Goal: Task Accomplishment & Management: Manage account settings

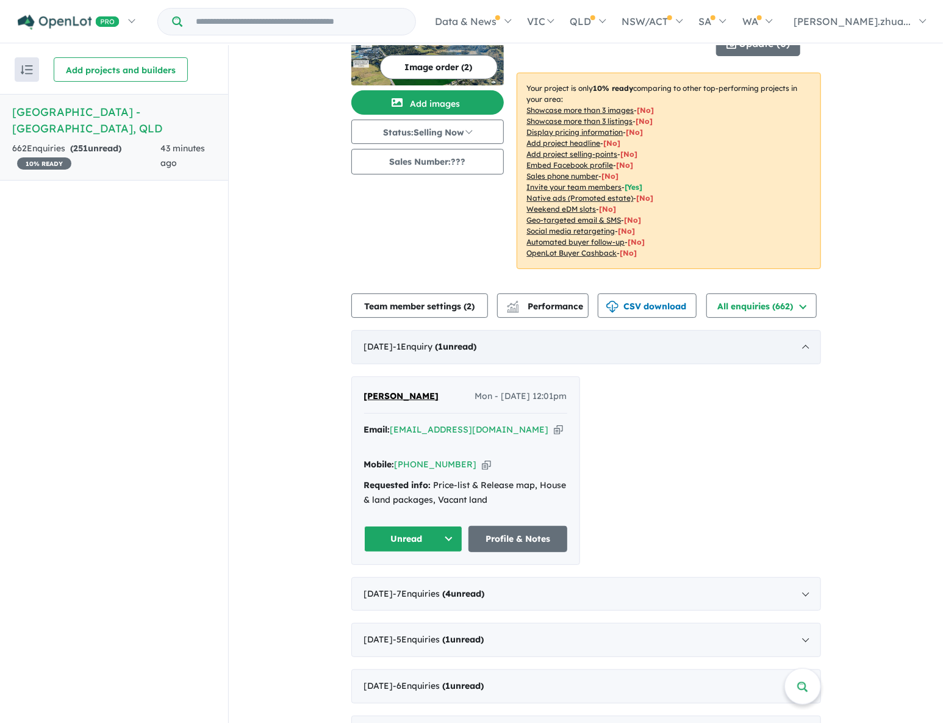
scroll to position [122, 0]
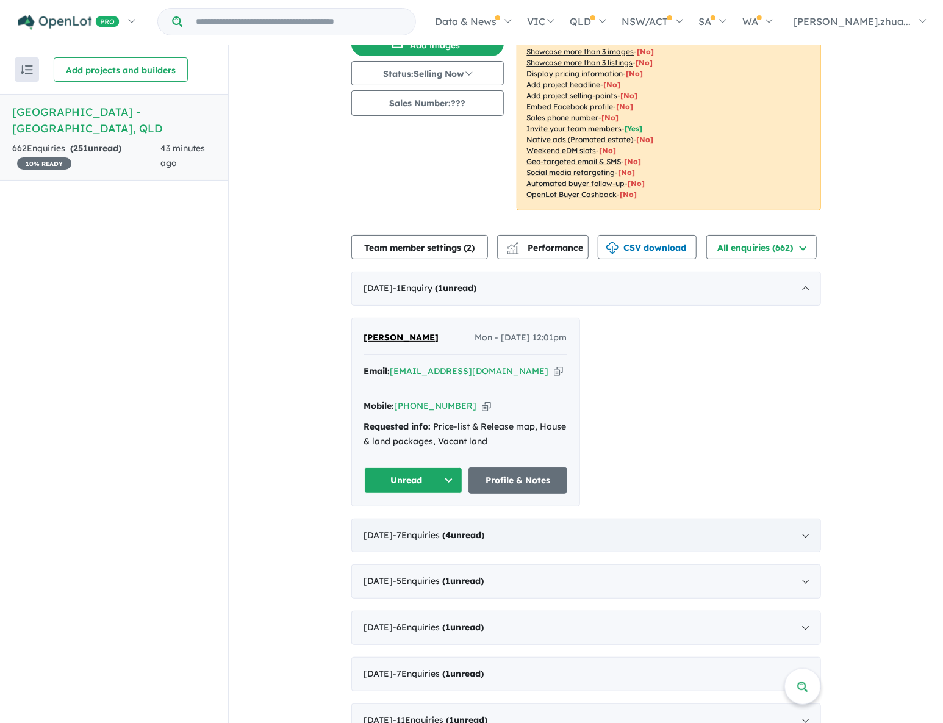
click at [601, 518] on div "[DATE] - 7 Enquir ies ( 4 unread)" at bounding box center [586, 535] width 470 height 34
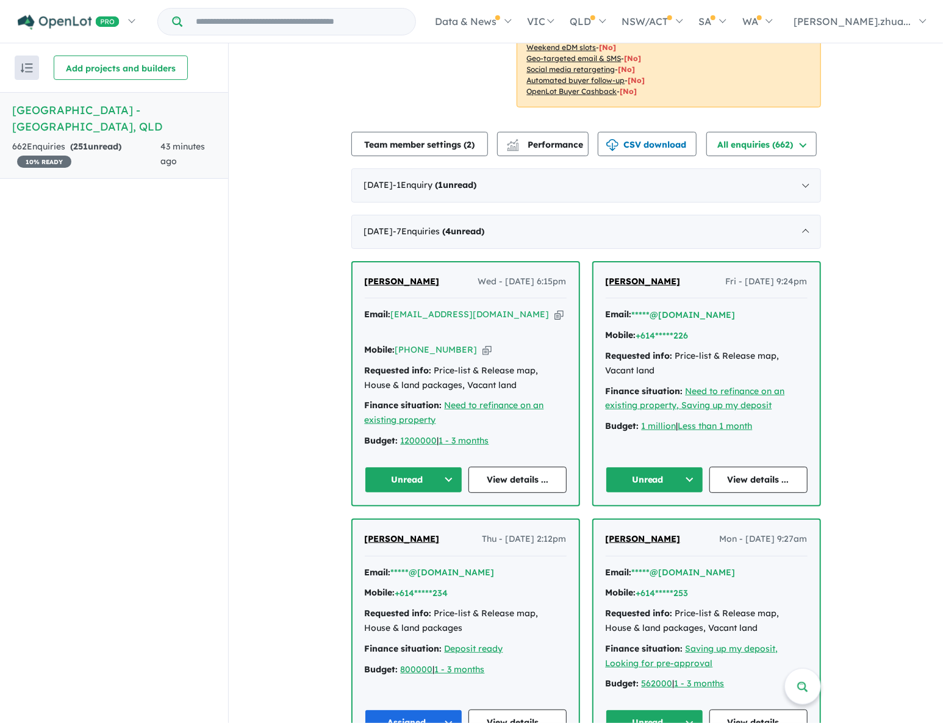
scroll to position [244, 0]
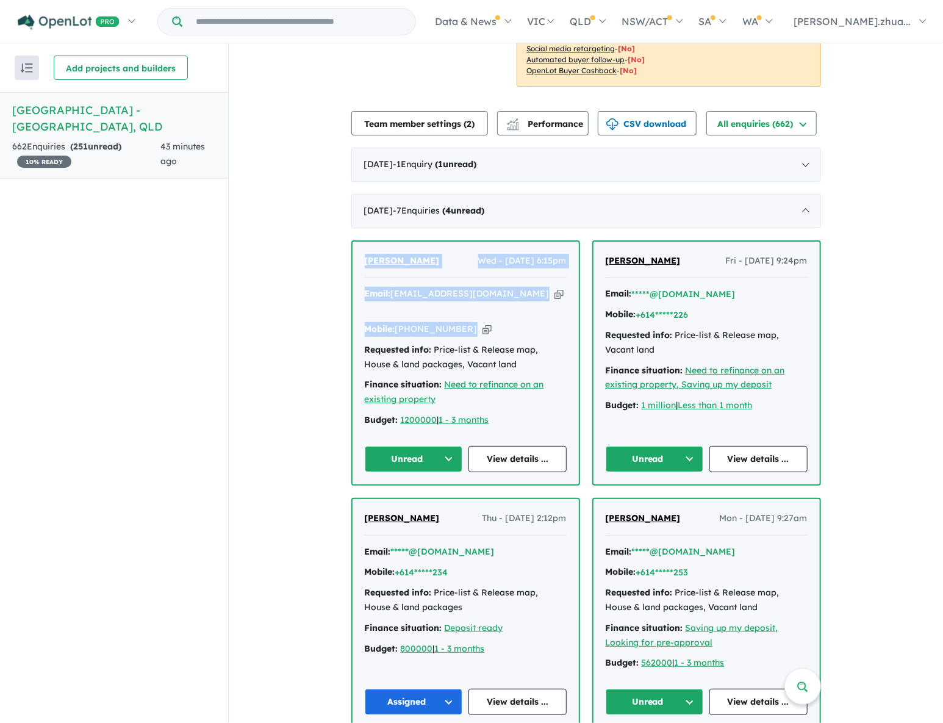
drag, startPoint x: 500, startPoint y: 298, endPoint x: 359, endPoint y: 248, distance: 149.1
click at [359, 248] on div "[PERSON_NAME] Wed - [DATE] 6:15pm Email: [EMAIL_ADDRESS][DOMAIN_NAME] Copied! M…" at bounding box center [466, 363] width 226 height 243
copy div "[PERSON_NAME] Wed - [DATE] 6:15pm Email: [EMAIL_ADDRESS][DOMAIN_NAME] Copied! M…"
click at [417, 446] on button "Unread" at bounding box center [414, 459] width 98 height 26
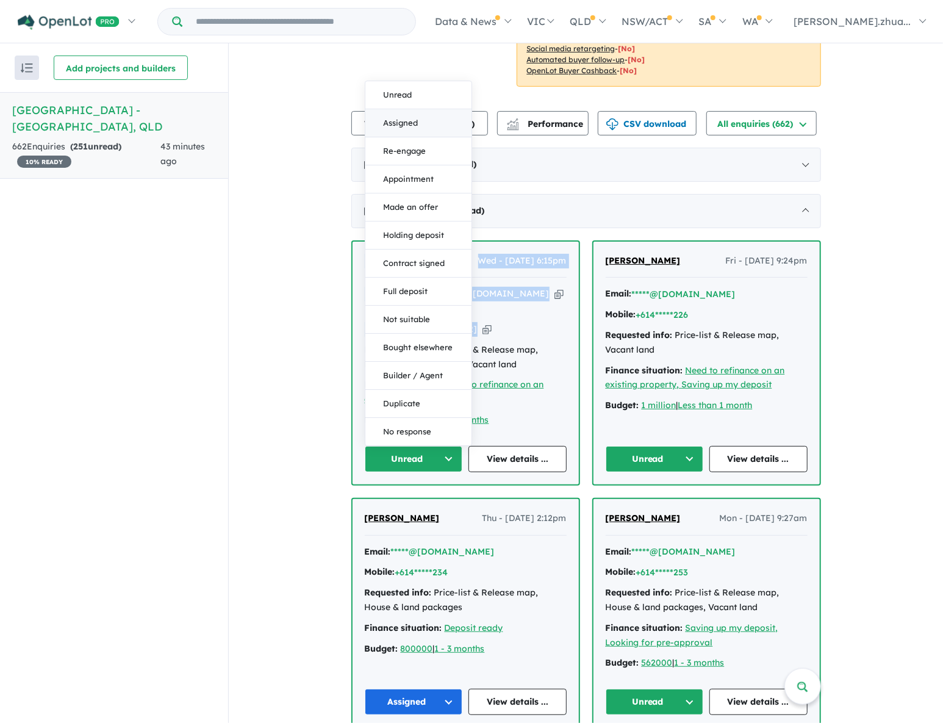
click at [408, 109] on button "Assigned" at bounding box center [418, 123] width 106 height 28
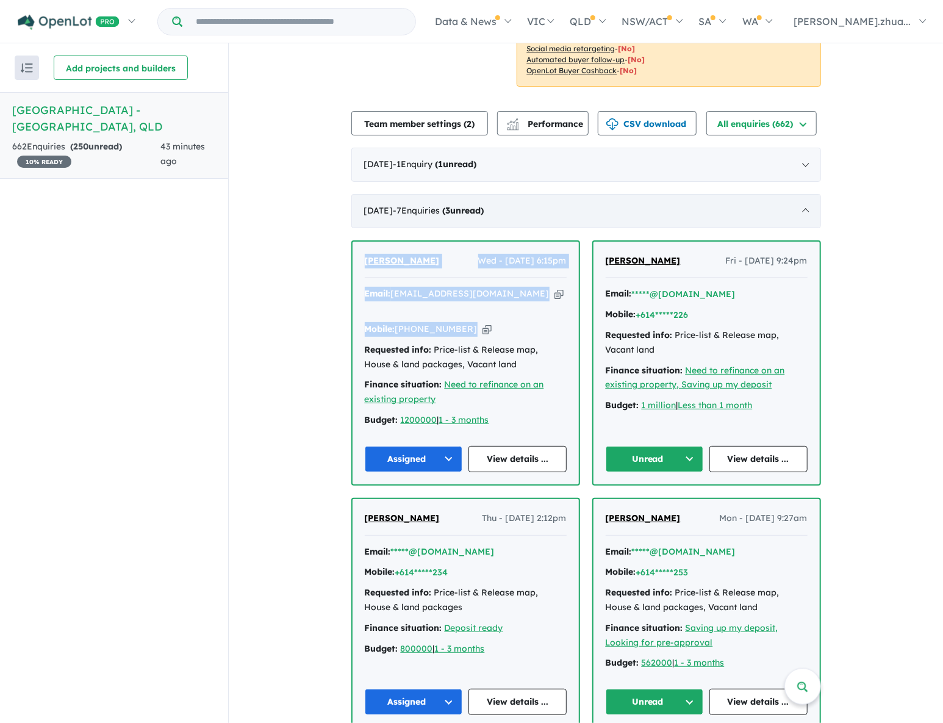
scroll to position [183, 0]
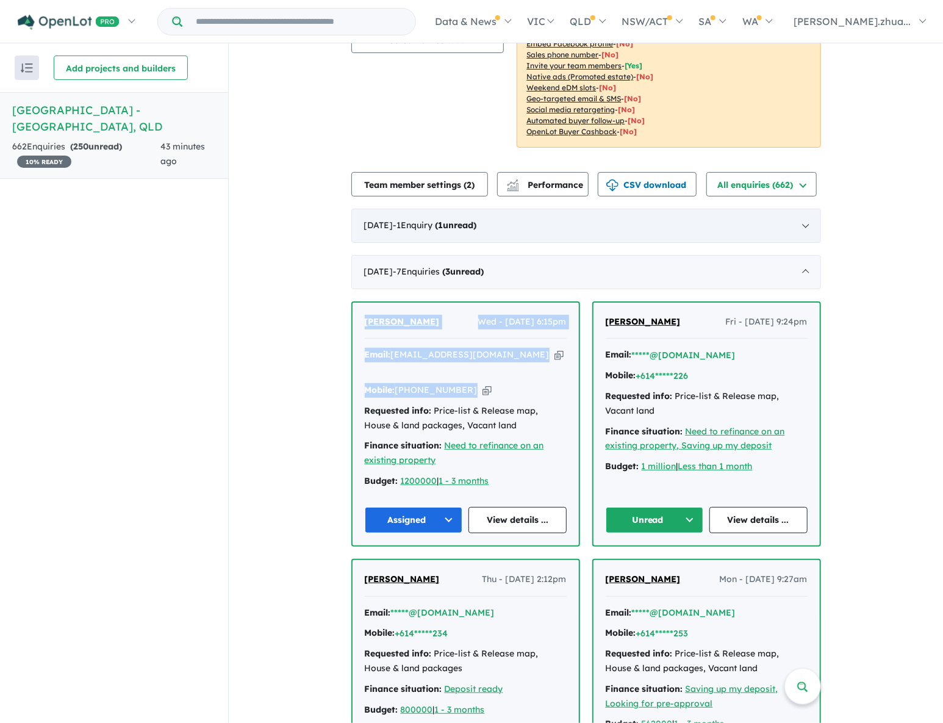
click at [564, 213] on div "[DATE] - 1 Enquir y ( 1 unread)" at bounding box center [586, 226] width 470 height 34
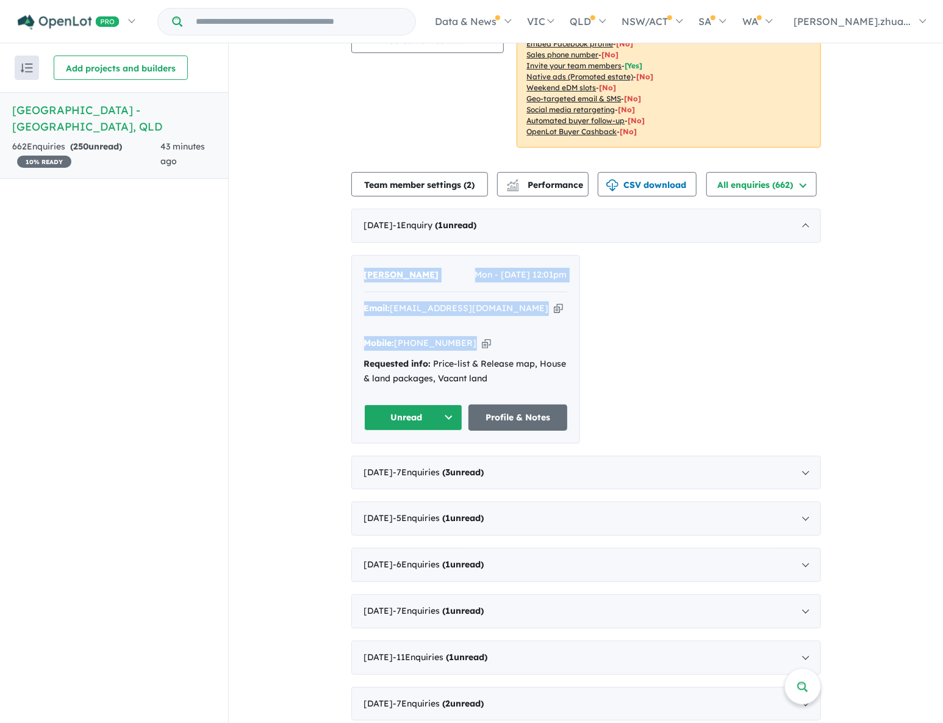
drag, startPoint x: 496, startPoint y: 312, endPoint x: 331, endPoint y: 259, distance: 173.8
copy div "[PERSON_NAME] Mon - [DATE] 12:01pm Email: [EMAIL_ADDRESS][DOMAIN_NAME] Copied! …"
click at [431, 404] on button "Unread" at bounding box center [413, 417] width 99 height 26
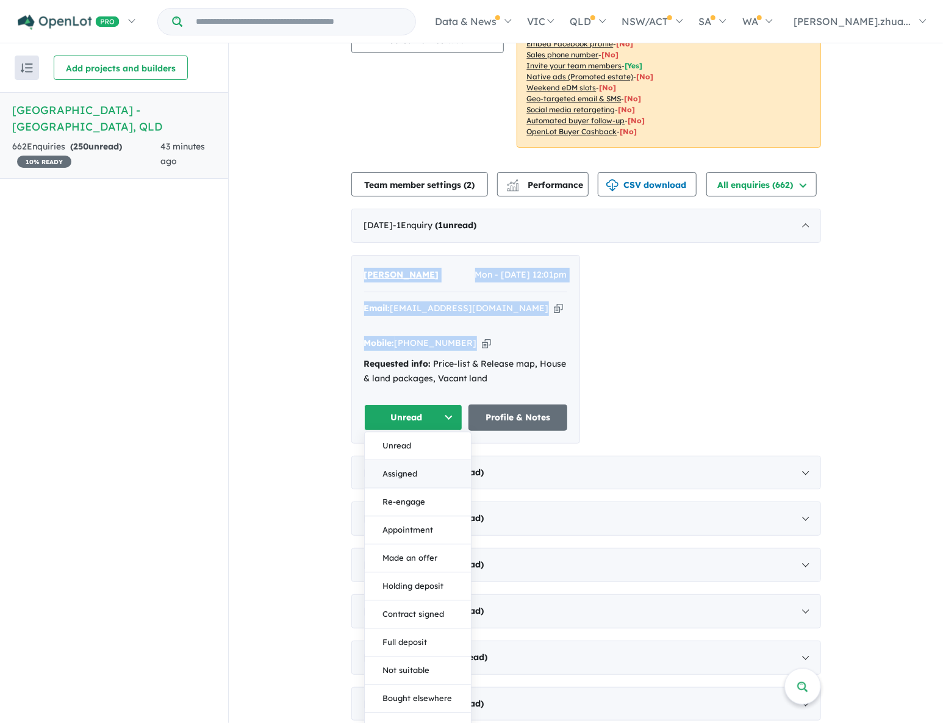
click at [440, 460] on button "Assigned" at bounding box center [418, 474] width 106 height 28
